Goal: Entertainment & Leisure: Consume media (video, audio)

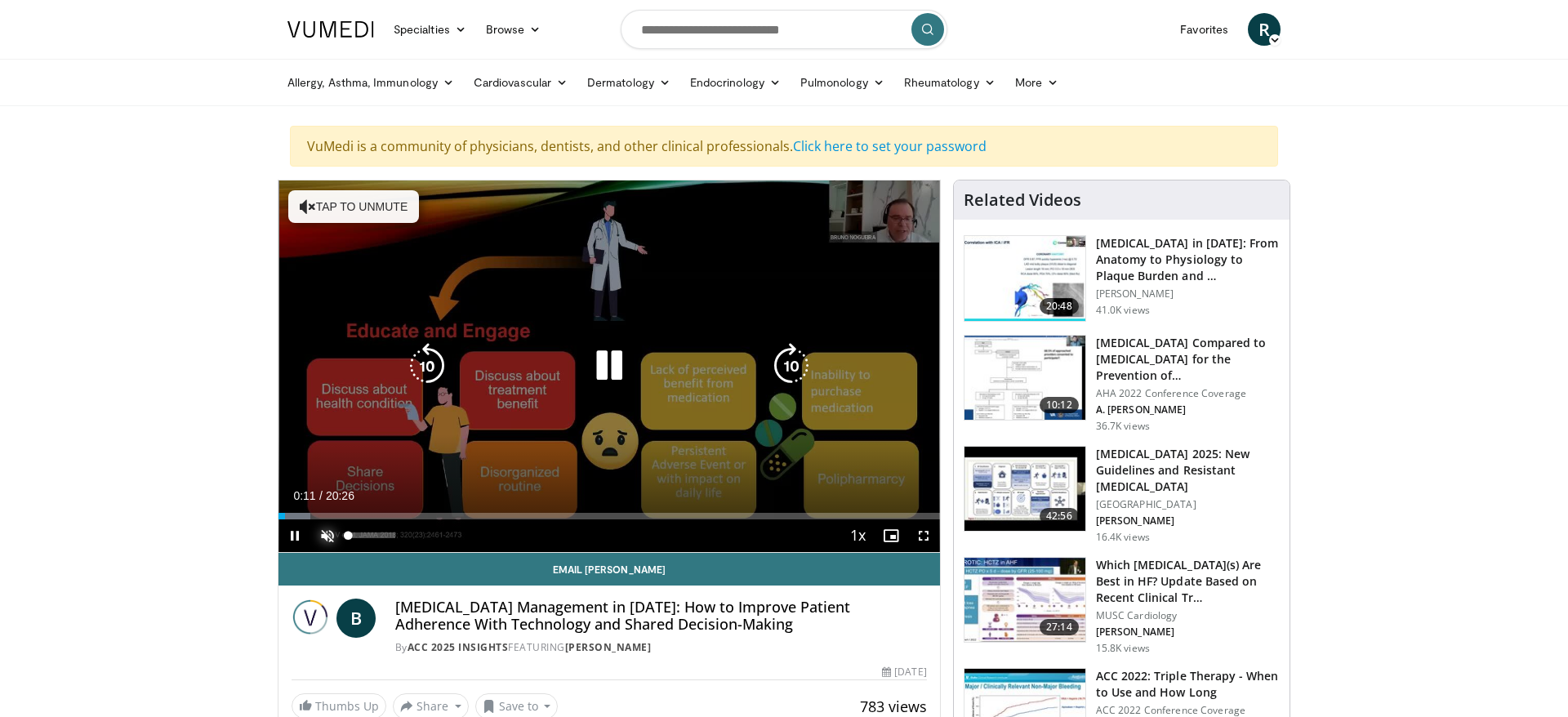
click at [323, 533] on span "Video Player" at bounding box center [328, 535] width 32 height 32
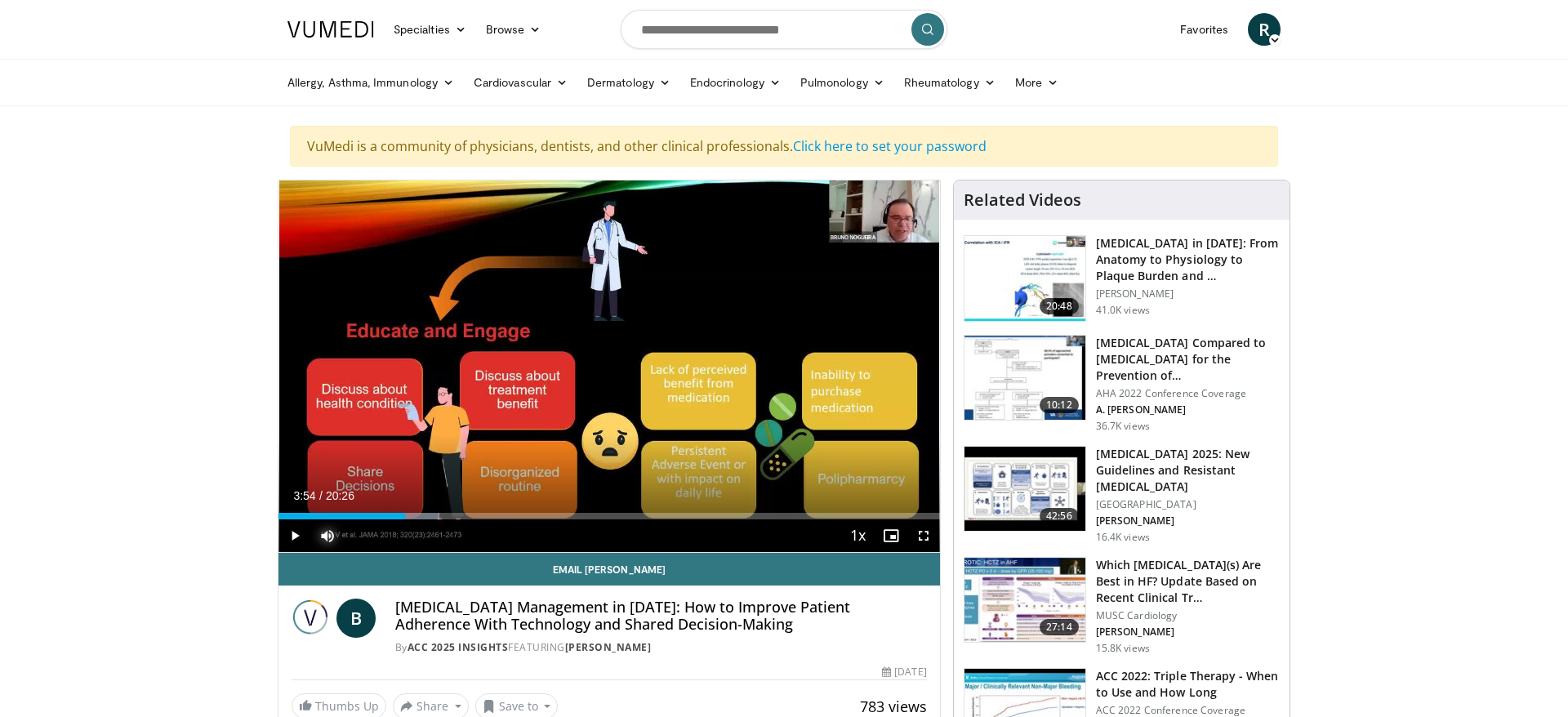
drag, startPoint x: 286, startPoint y: 514, endPoint x: 400, endPoint y: 522, distance: 114.3
click at [400, 522] on div "Current Time 3:54 / Duration 20:26 Play Skip Backward Skip Forward Mute Loaded …" at bounding box center [609, 535] width 662 height 32
click at [293, 536] on span "Video Player" at bounding box center [294, 535] width 32 height 32
